Goal: Navigation & Orientation: Find specific page/section

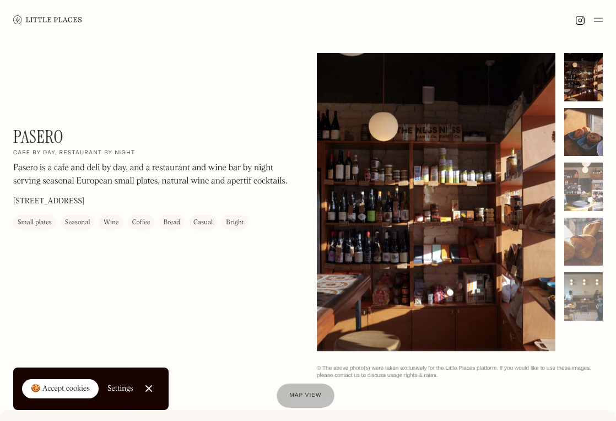
click at [594, 130] on div at bounding box center [584, 132] width 39 height 49
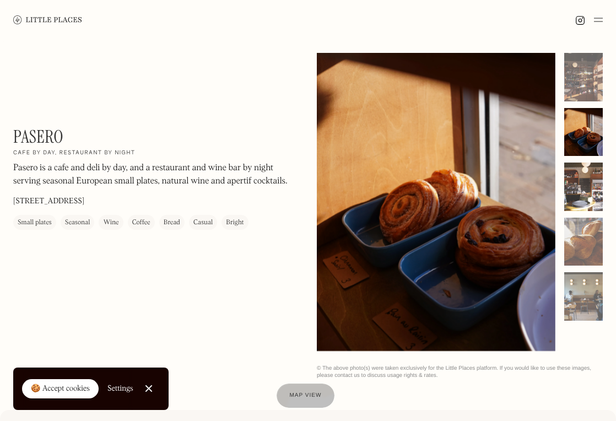
click at [583, 189] on div at bounding box center [584, 187] width 39 height 49
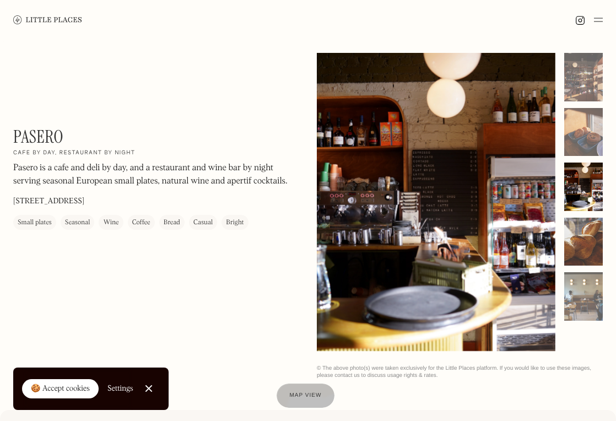
click at [584, 225] on div at bounding box center [584, 242] width 39 height 49
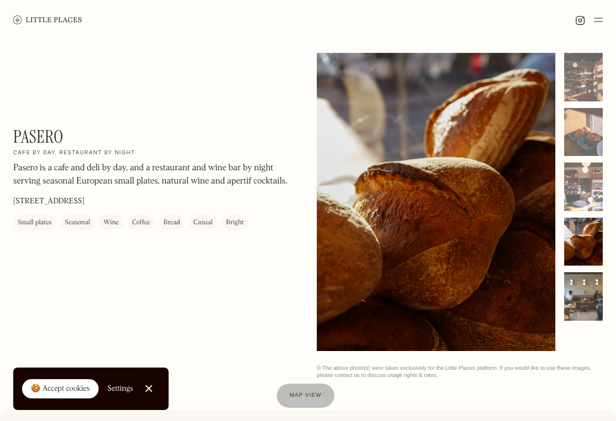
click at [578, 272] on div at bounding box center [584, 296] width 39 height 49
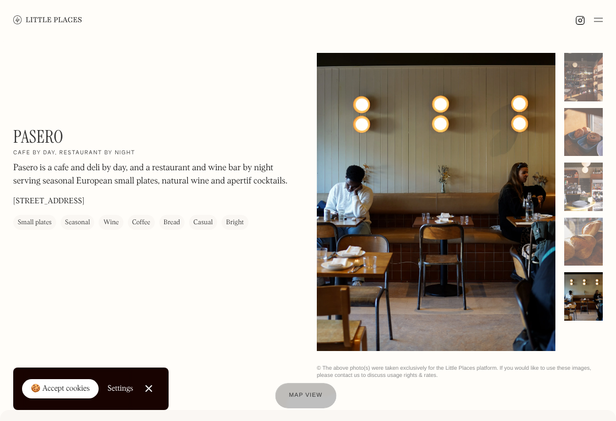
click at [313, 389] on div at bounding box center [305, 395] width 61 height 25
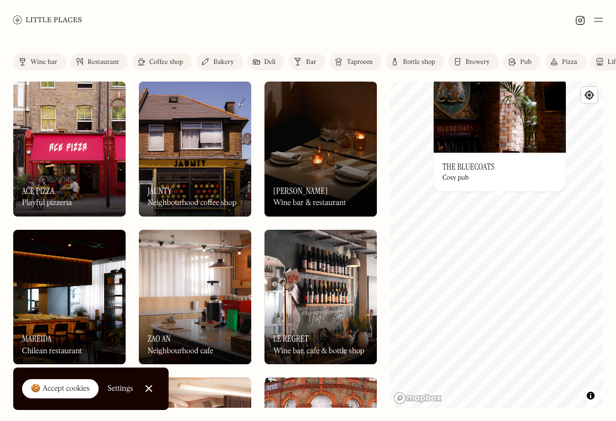
click at [506, 103] on img at bounding box center [500, 114] width 132 height 77
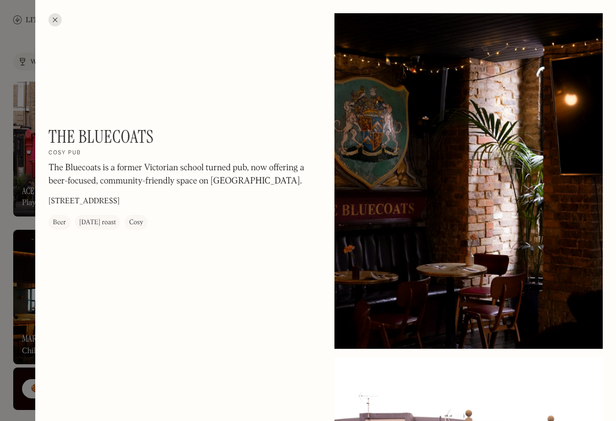
click at [58, 19] on div at bounding box center [55, 19] width 13 height 13
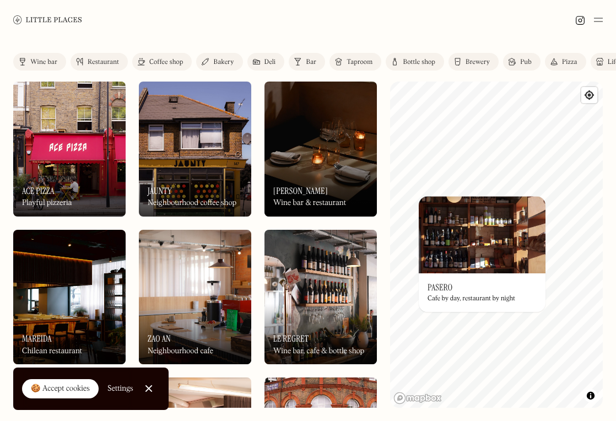
click at [464, 245] on img at bounding box center [482, 234] width 127 height 77
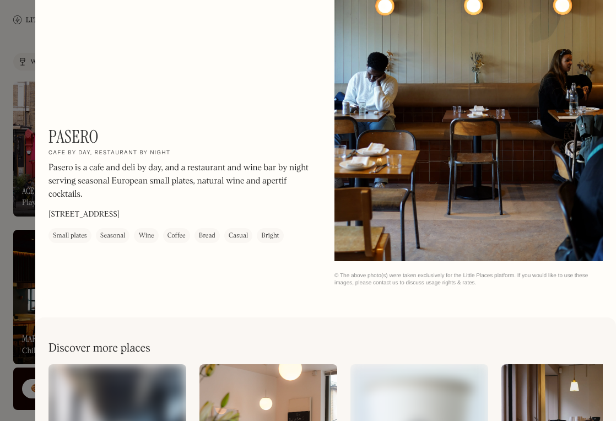
scroll to position [1605, 0]
